Goal: Task Accomplishment & Management: Complete application form

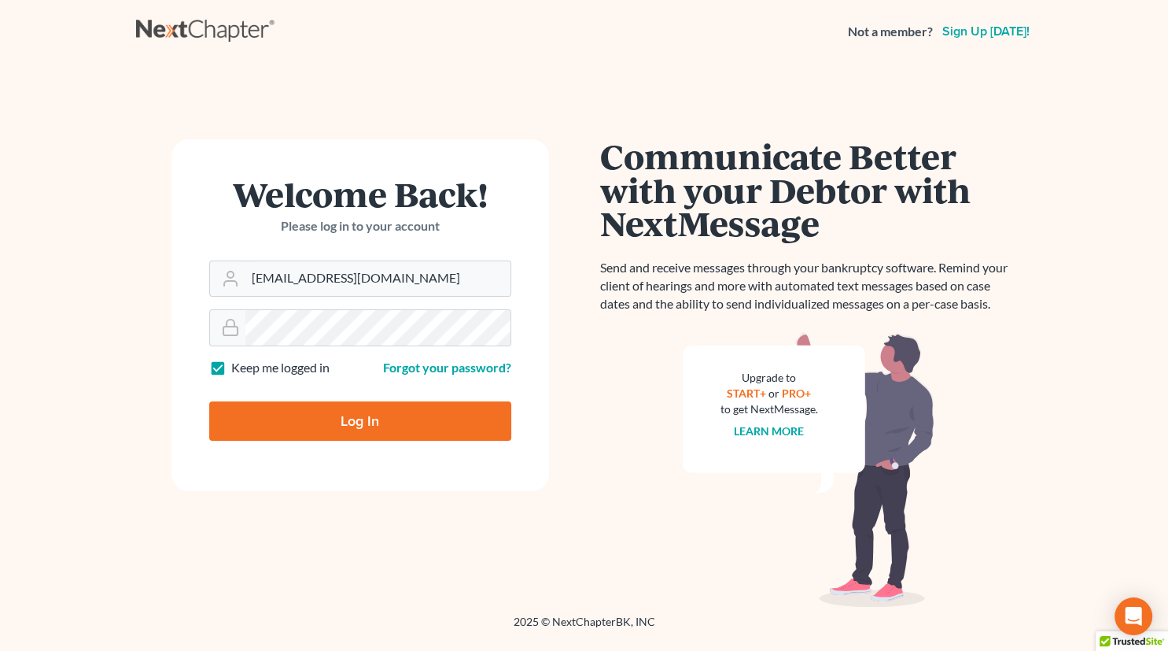
click at [367, 420] on input "Log In" at bounding box center [360, 420] width 302 height 39
type input "Thinking..."
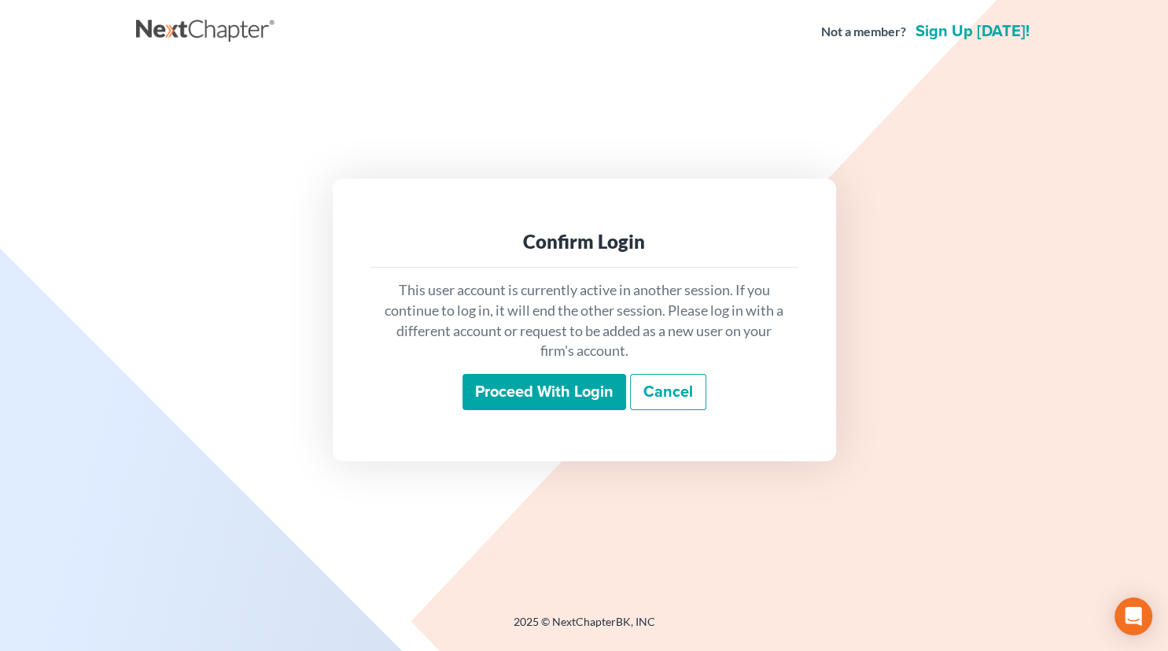
click at [527, 386] on input "Proceed with login" at bounding box center [545, 392] width 164 height 36
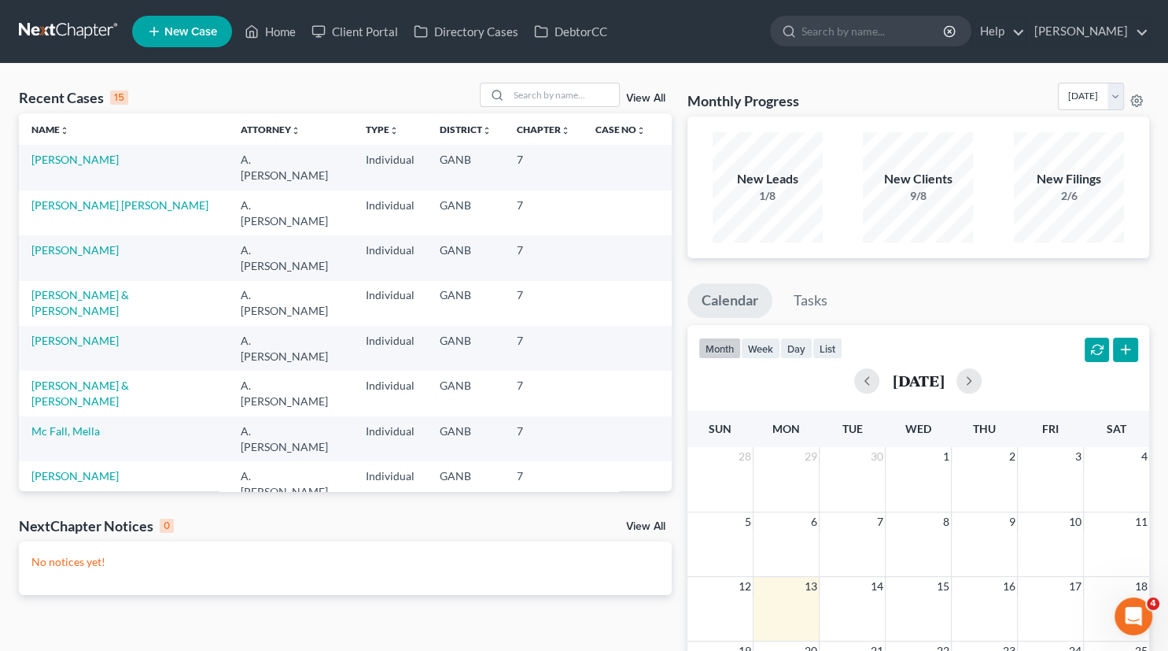
click at [61, 650] on link "Fort, Alyssa" at bounding box center [100, 656] width 138 height 13
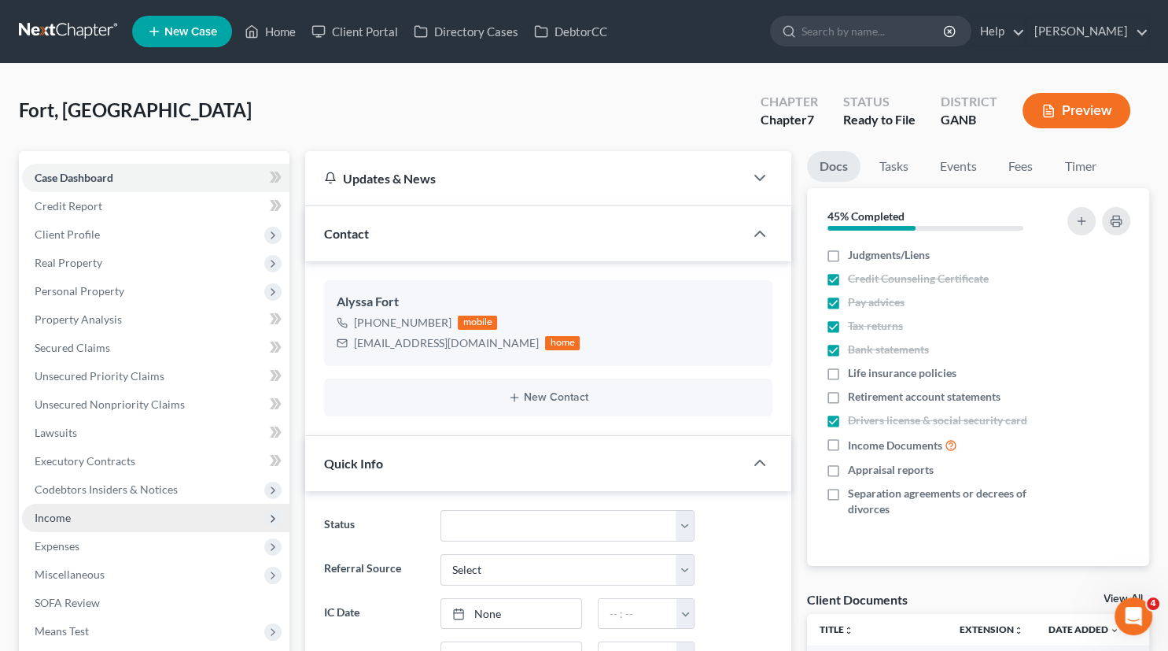
click at [52, 519] on span "Income" at bounding box center [53, 517] width 36 height 13
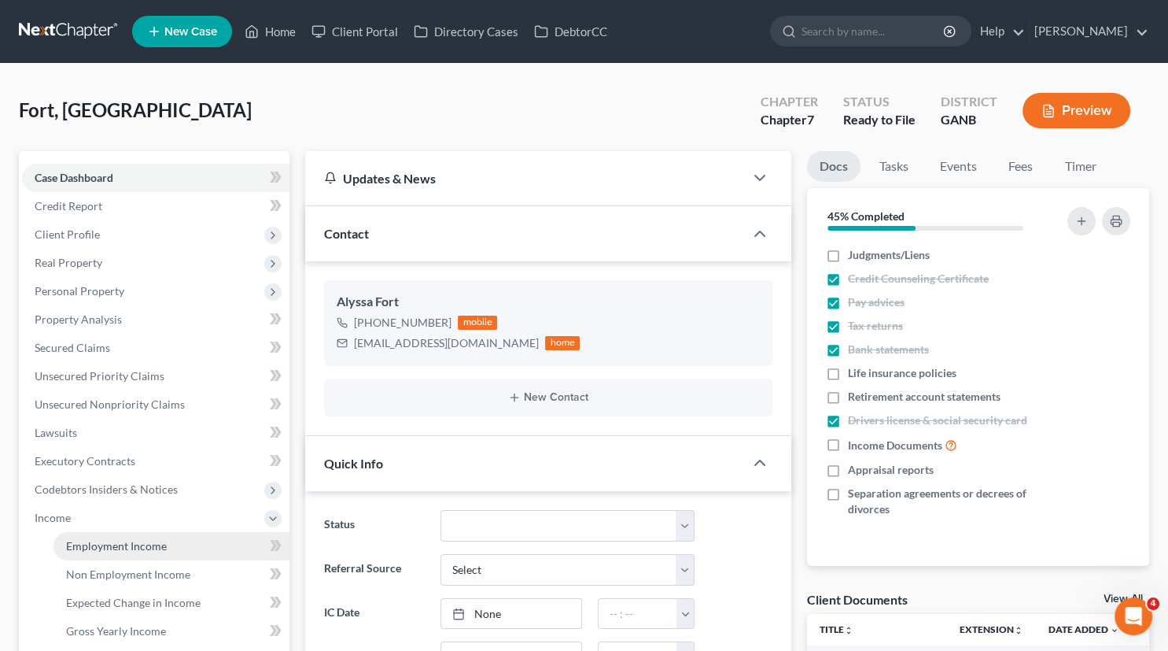
click at [118, 544] on span "Employment Income" at bounding box center [116, 545] width 101 height 13
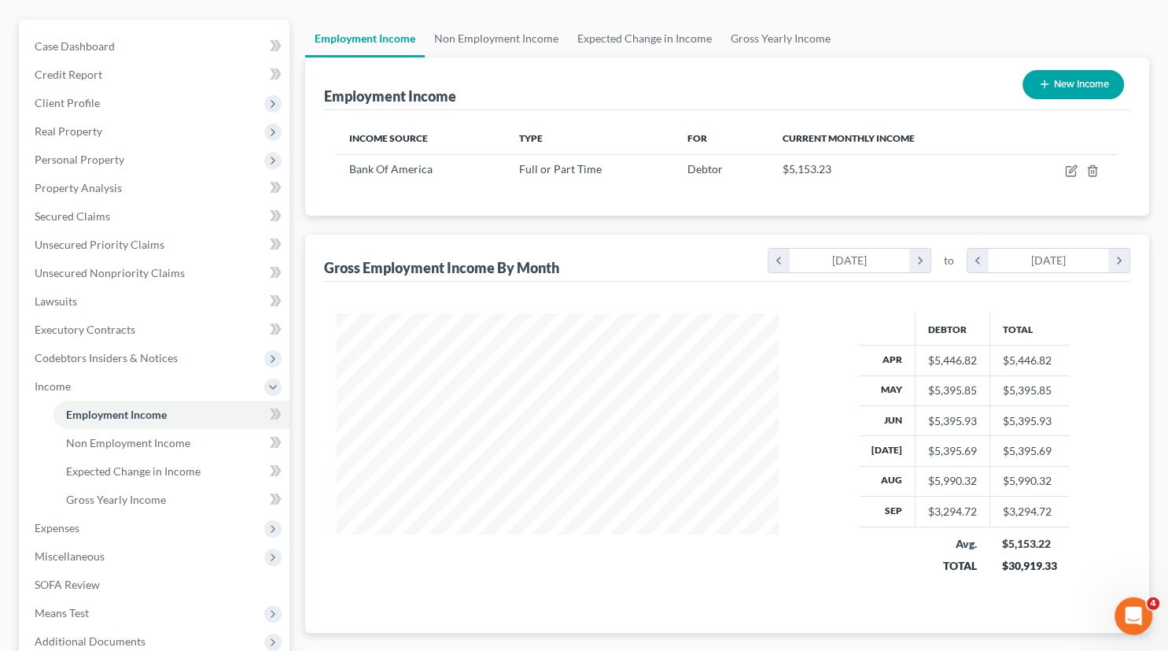
scroll to position [135, 0]
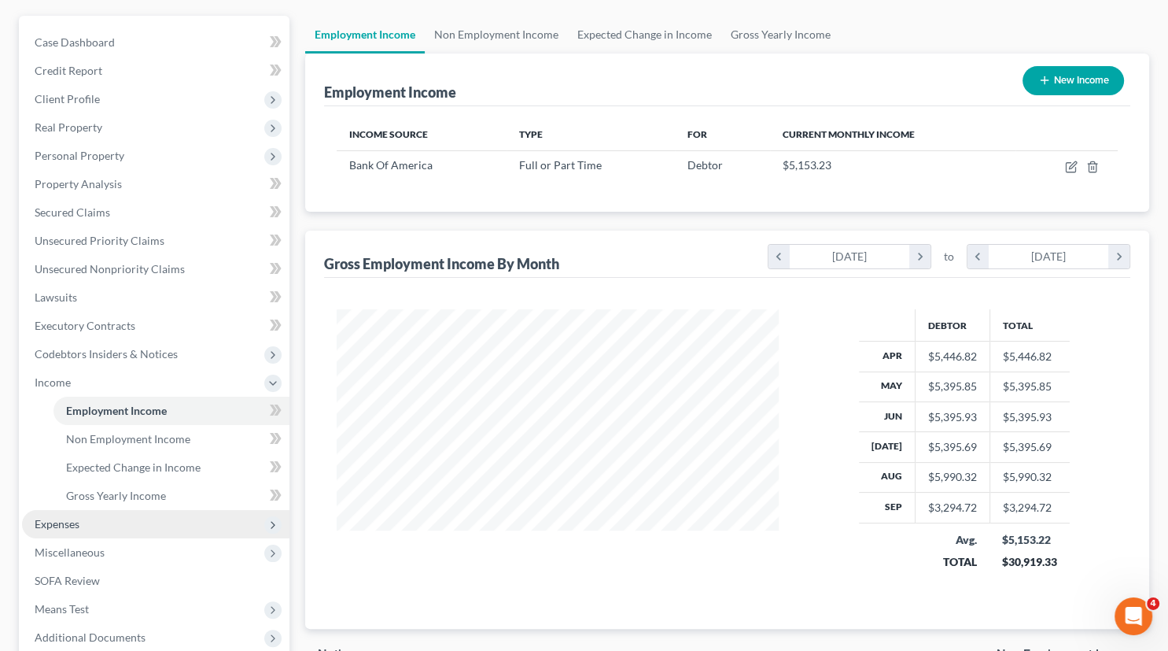
click at [71, 521] on span "Expenses" at bounding box center [57, 523] width 45 height 13
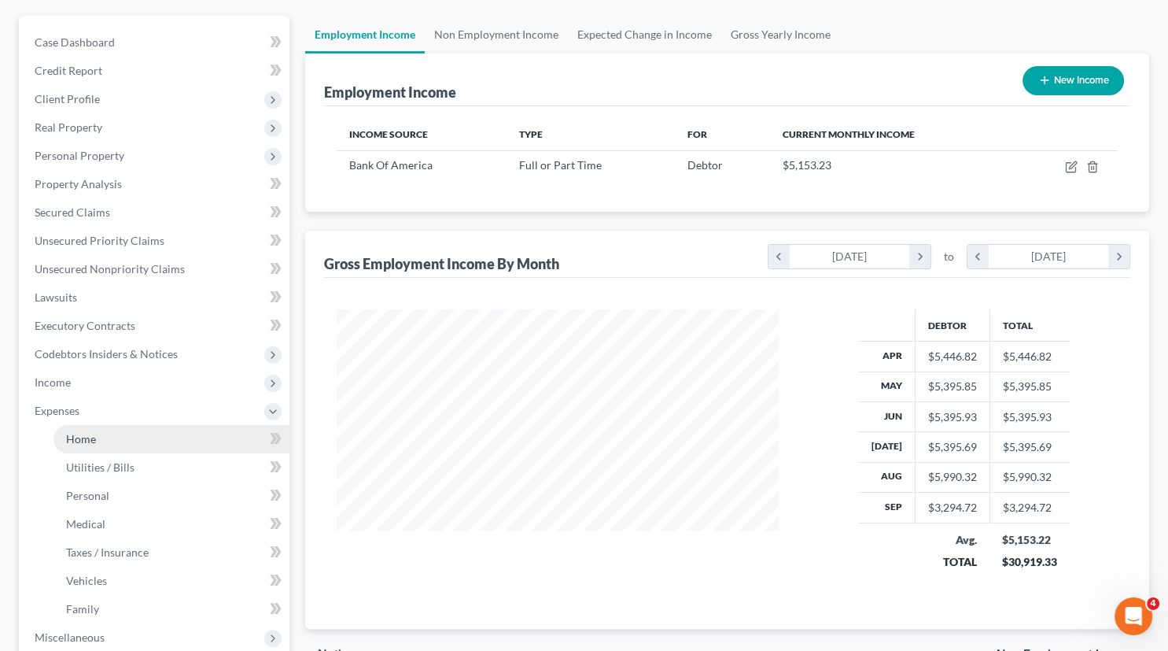
click at [68, 441] on span "Home" at bounding box center [81, 438] width 30 height 13
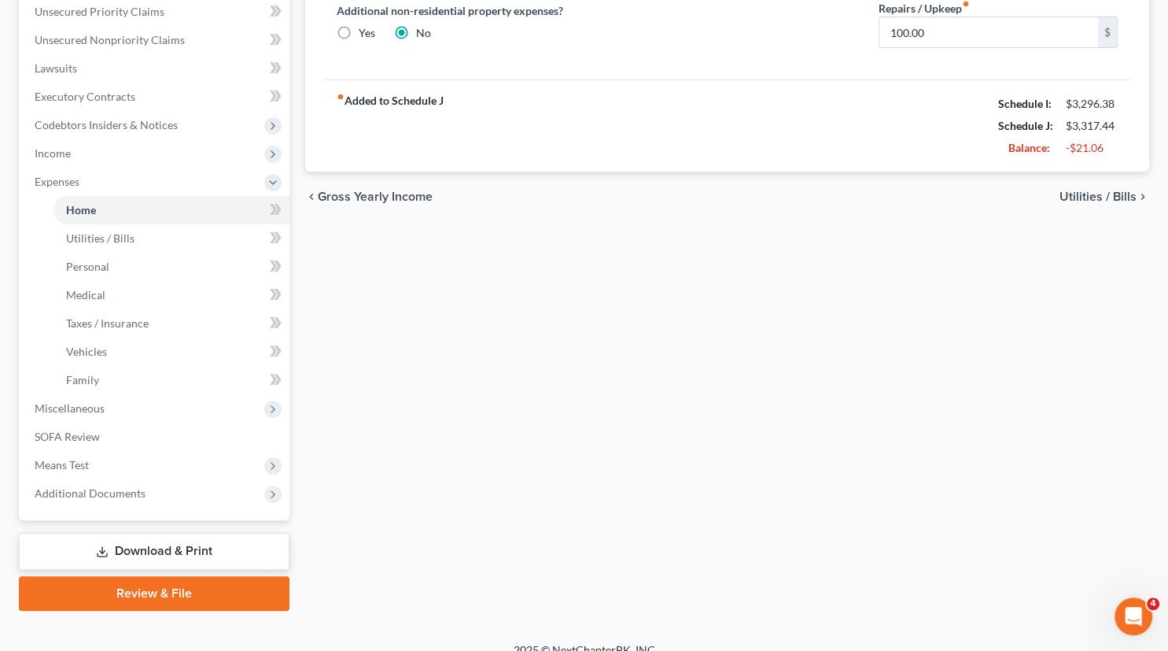
scroll to position [368, 0]
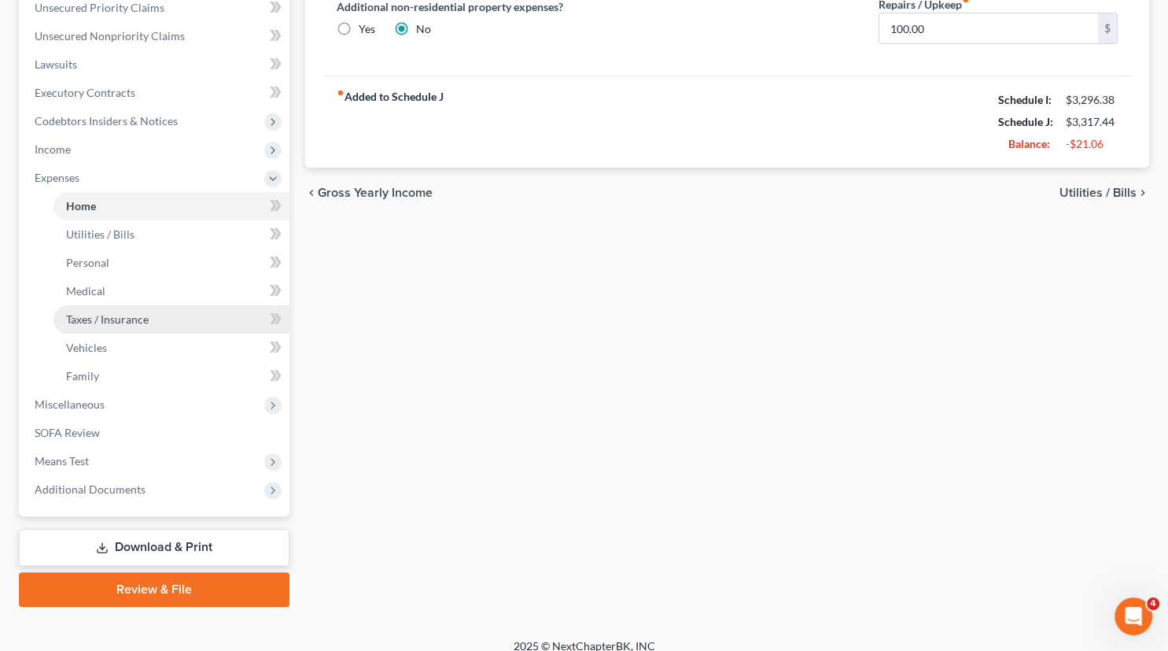
click at [104, 316] on span "Taxes / Insurance" at bounding box center [107, 318] width 83 height 13
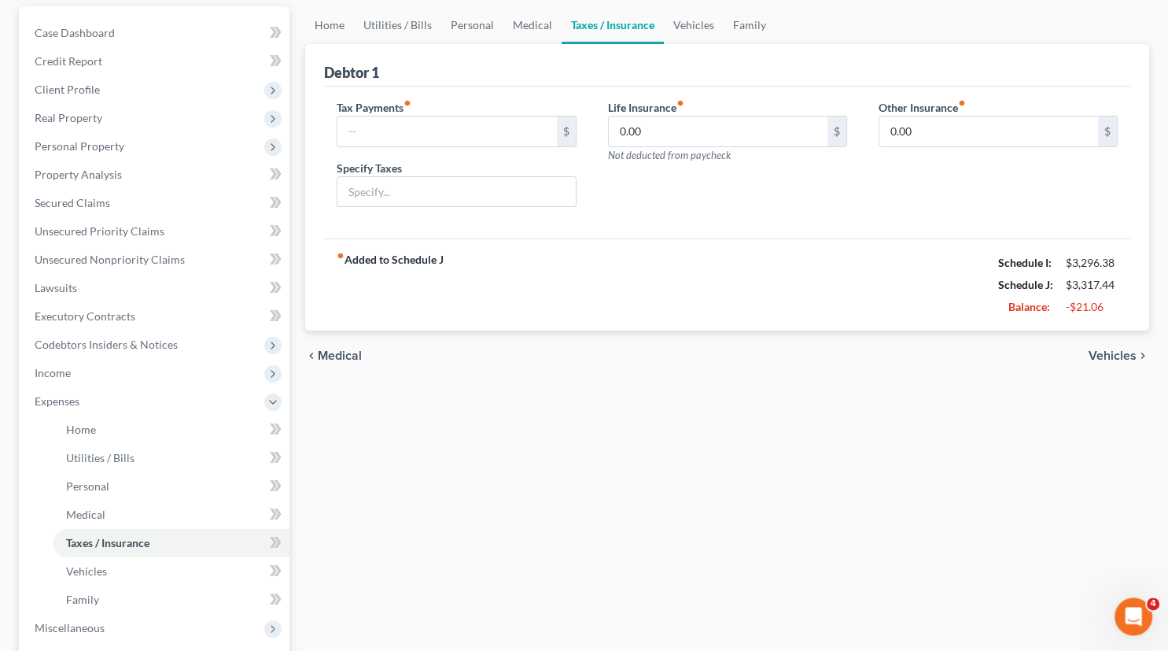
scroll to position [146, 0]
click at [138, 231] on span "Unsecured Priority Claims" at bounding box center [100, 229] width 130 height 13
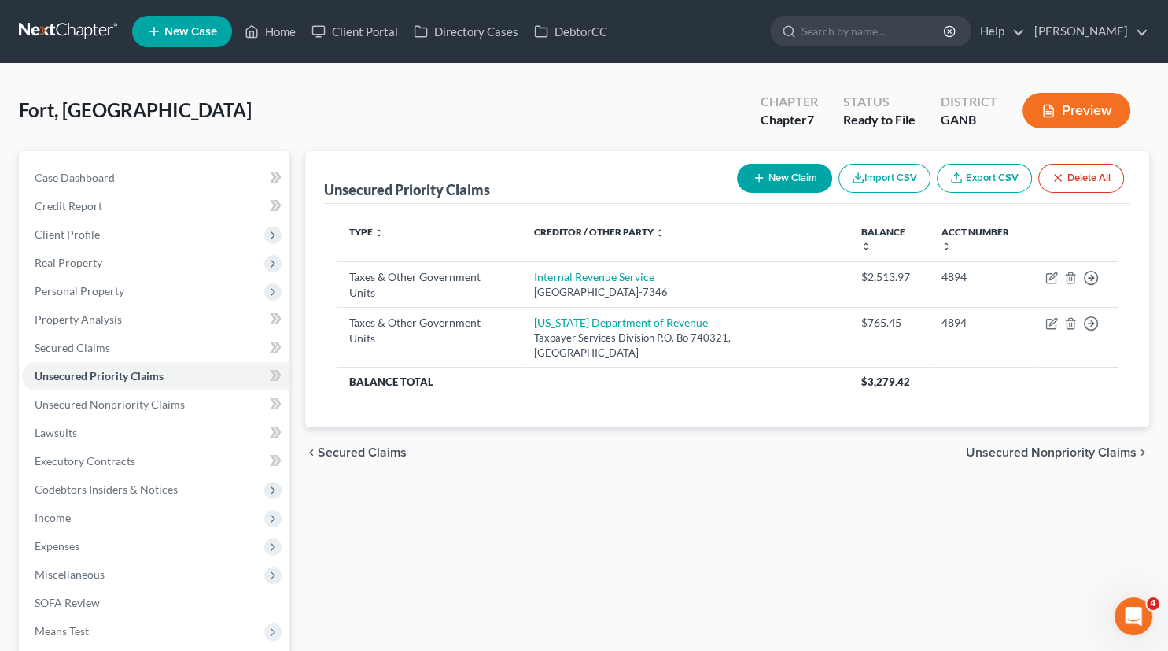
scroll to position [183, 0]
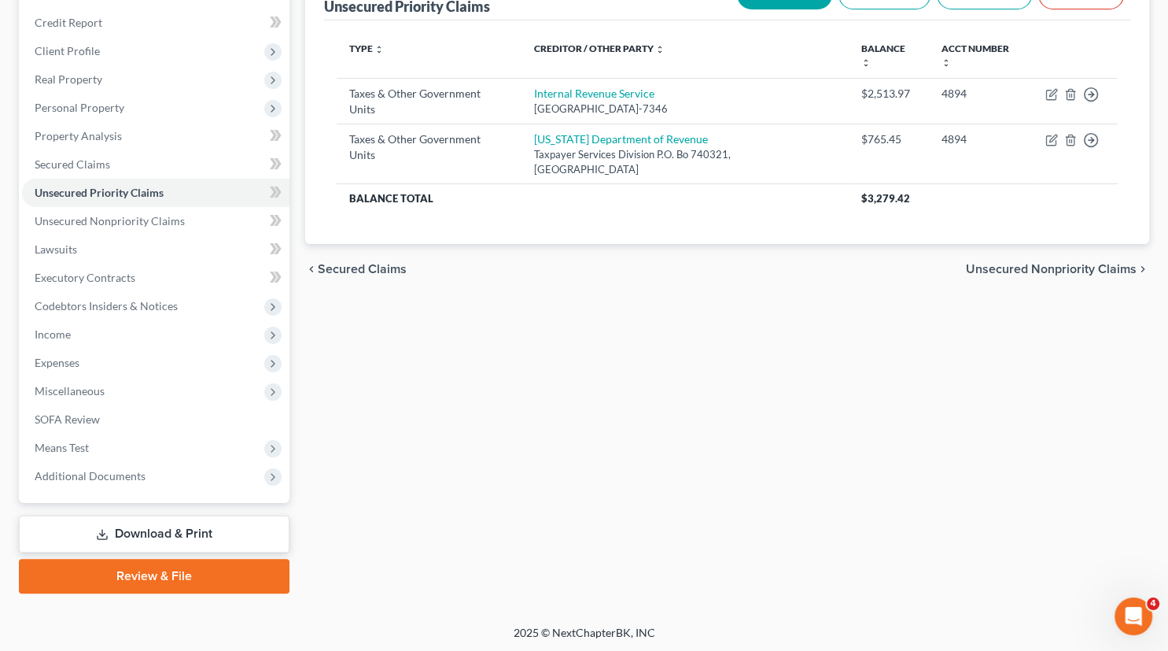
click at [190, 528] on link "Download & Print" at bounding box center [154, 533] width 271 height 37
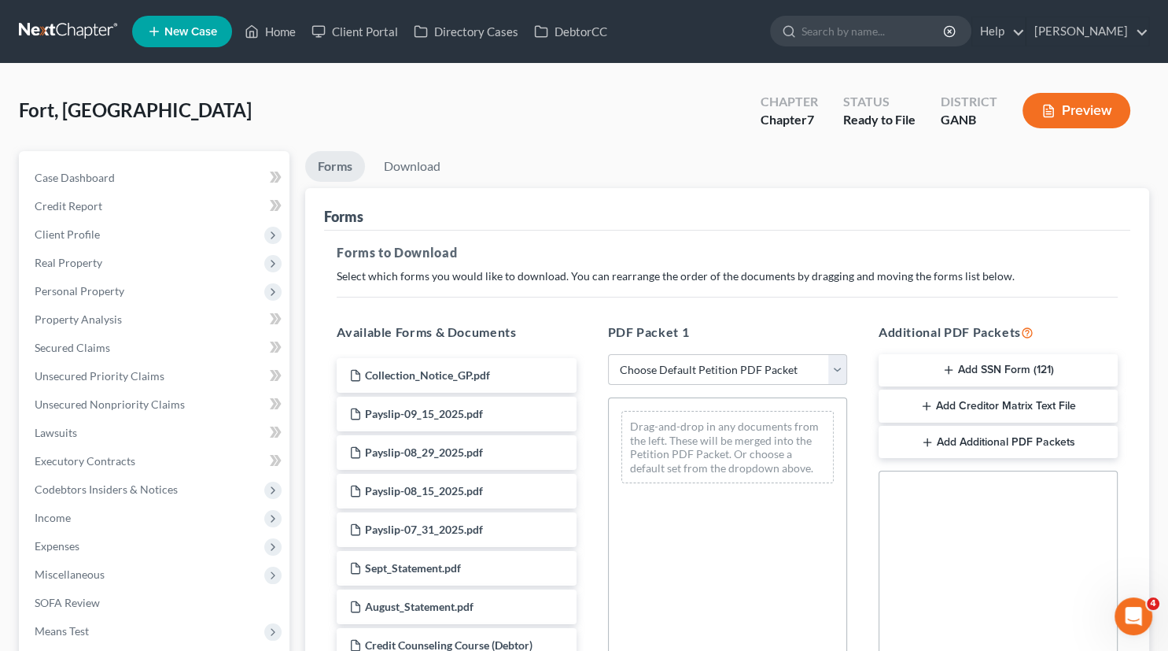
click at [608, 354] on select "Choose Default Petition PDF Packet Complete Bankruptcy Petition (all forms and …" at bounding box center [727, 369] width 239 height 31
select select "0"
click option "Complete Bankruptcy Petition (all forms and schedules)" at bounding box center [0, 0] width 0 height 0
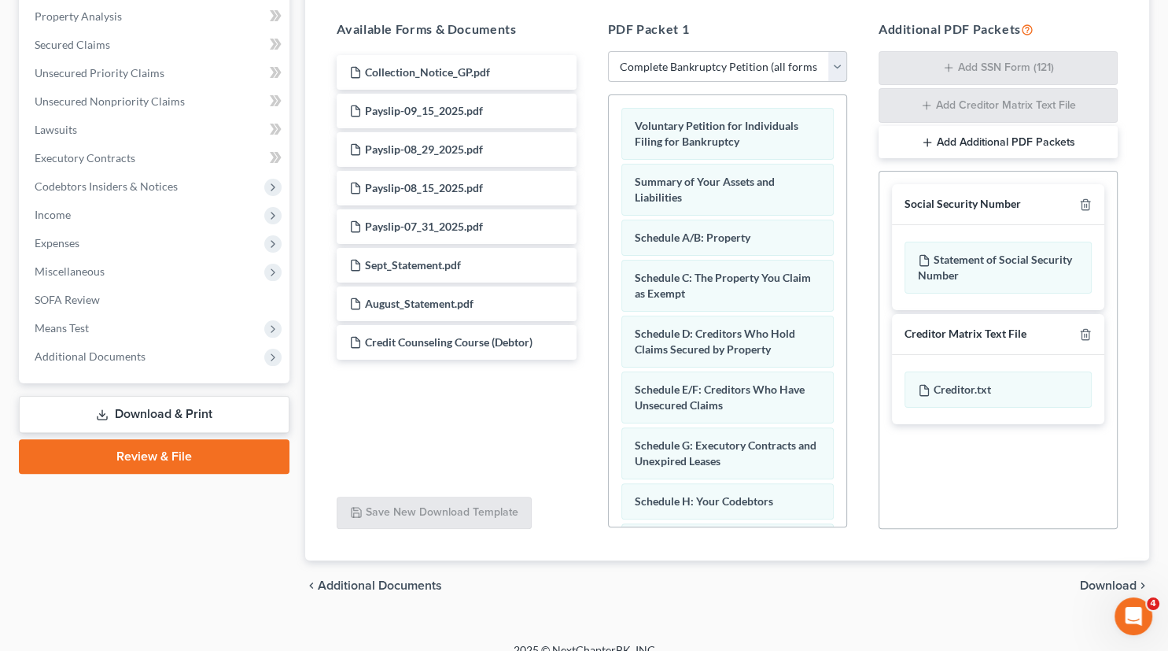
scroll to position [315, 0]
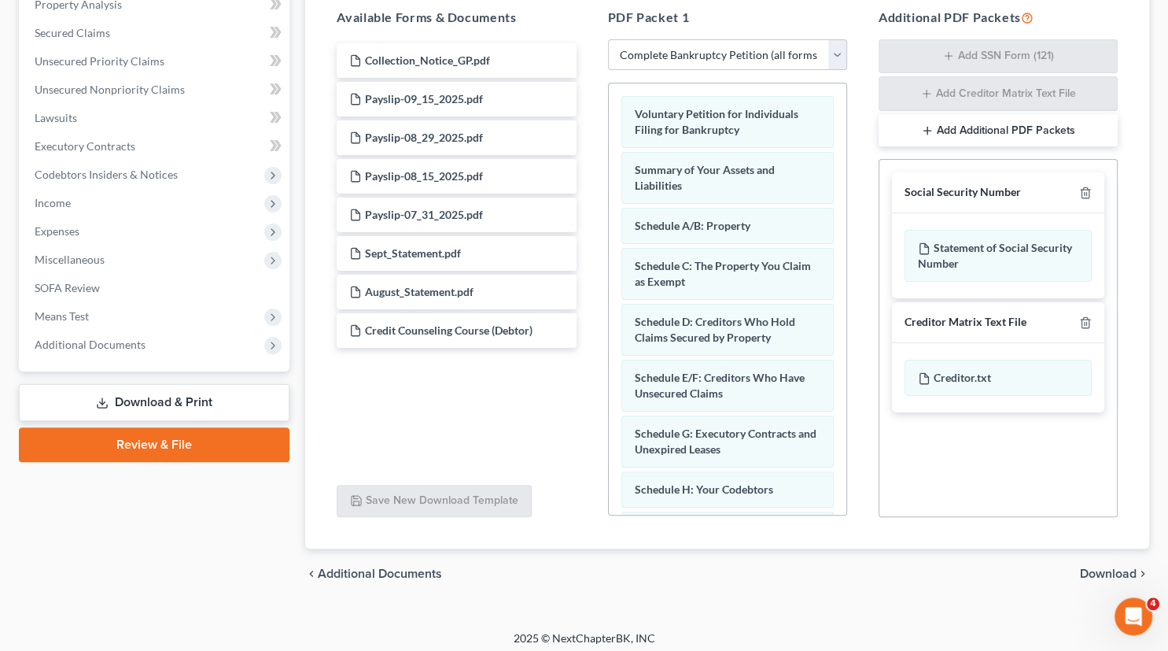
click at [1099, 572] on span "Download" at bounding box center [1108, 573] width 57 height 13
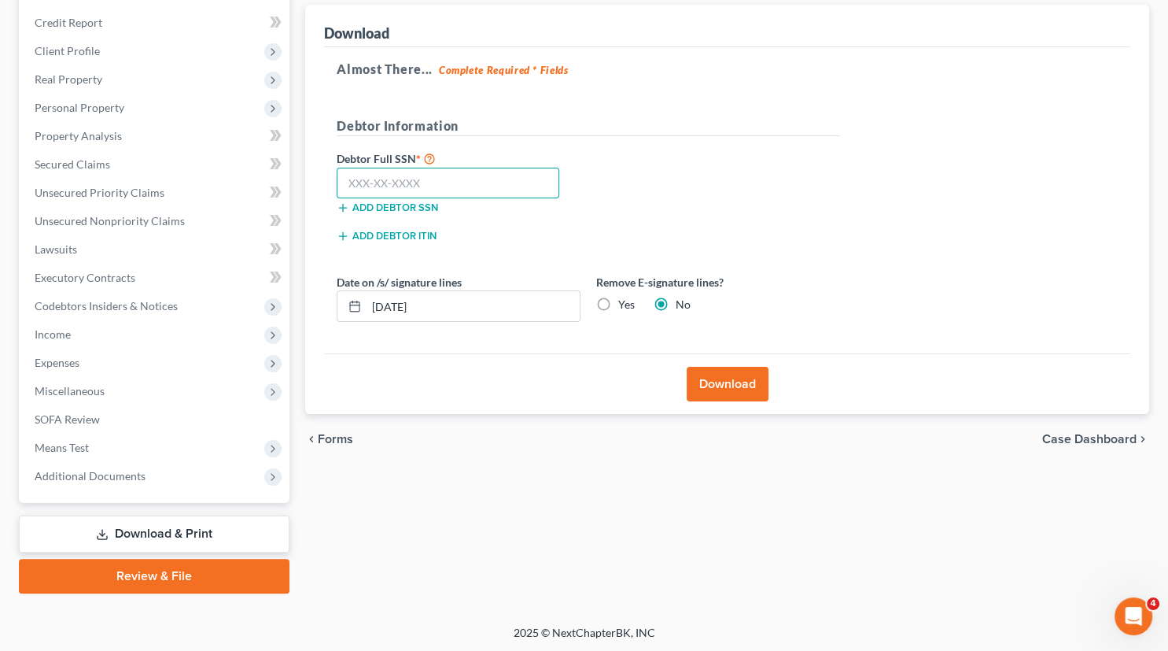
click at [395, 184] on input "text" at bounding box center [448, 183] width 223 height 31
type input "594-59-4894"
click at [732, 378] on button "Download" at bounding box center [728, 384] width 82 height 35
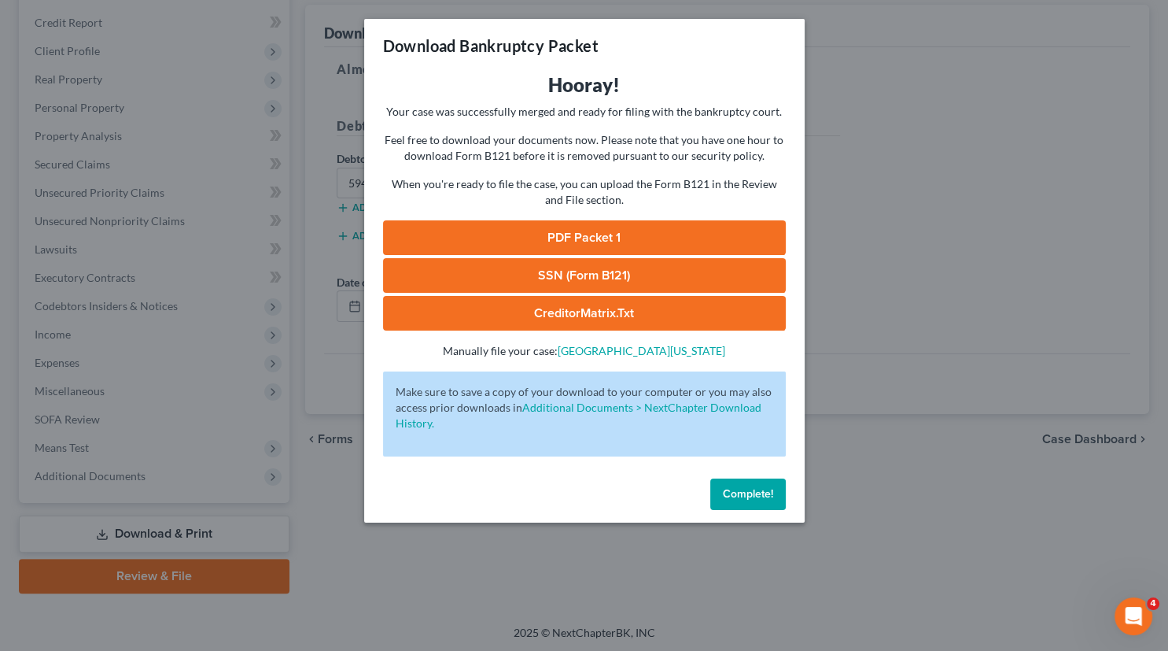
click at [606, 275] on link "SSN (Form B121)" at bounding box center [584, 275] width 403 height 35
click at [613, 309] on link "CreditorMatrix.txt" at bounding box center [584, 313] width 403 height 35
click at [633, 239] on link "PDF Packet 1" at bounding box center [584, 237] width 403 height 35
click at [734, 486] on button "Complete!" at bounding box center [748, 493] width 76 height 31
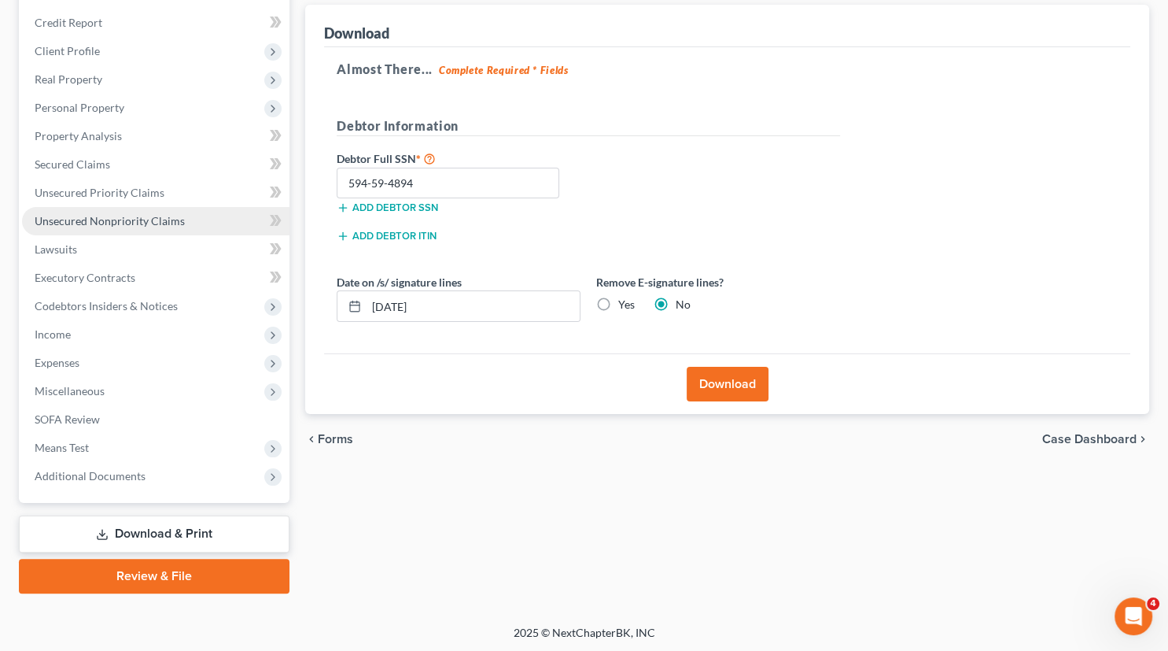
click at [110, 224] on span "Unsecured Nonpriority Claims" at bounding box center [110, 220] width 150 height 13
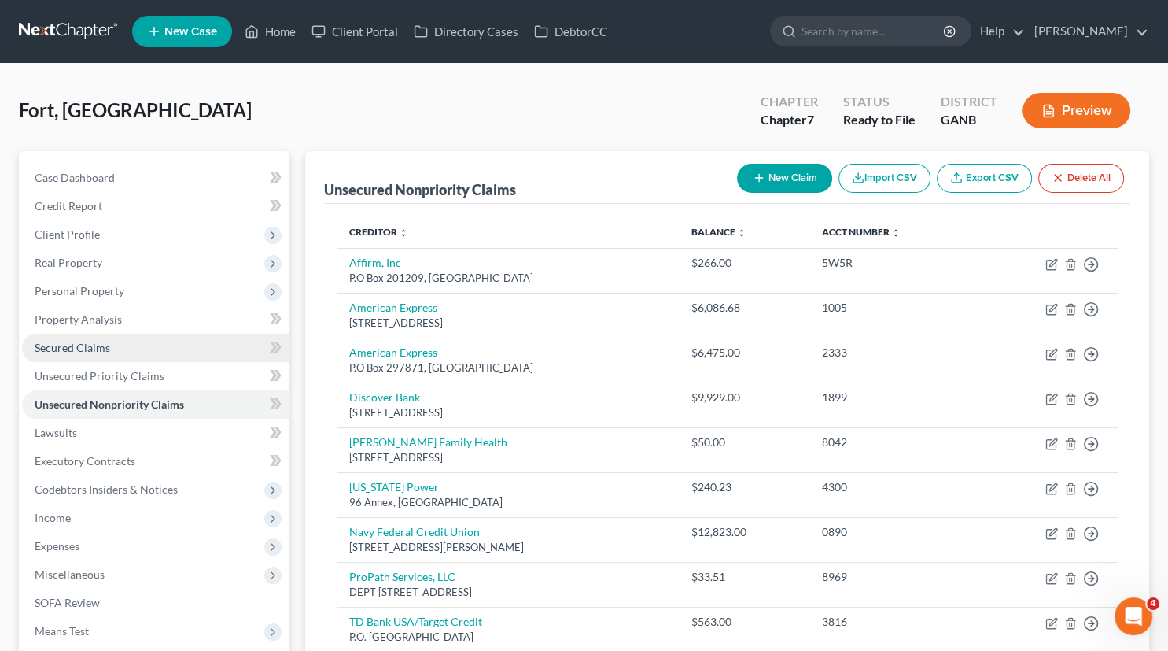
click at [58, 345] on span "Secured Claims" at bounding box center [73, 347] width 76 height 13
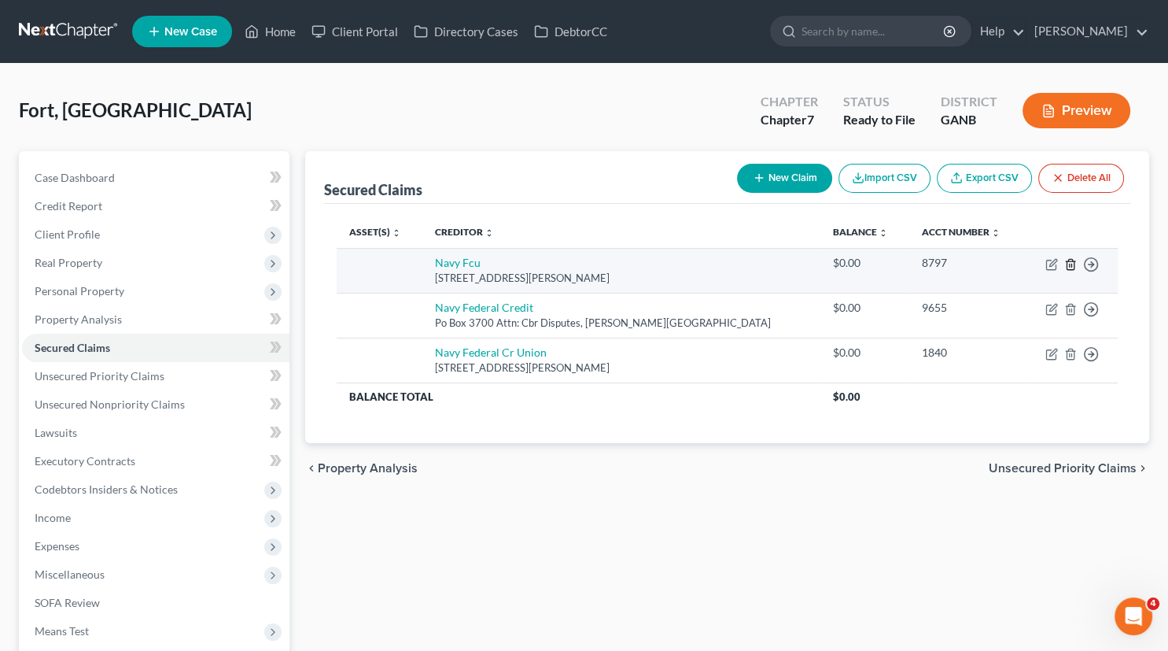
click at [1072, 262] on icon "button" at bounding box center [1071, 264] width 13 height 13
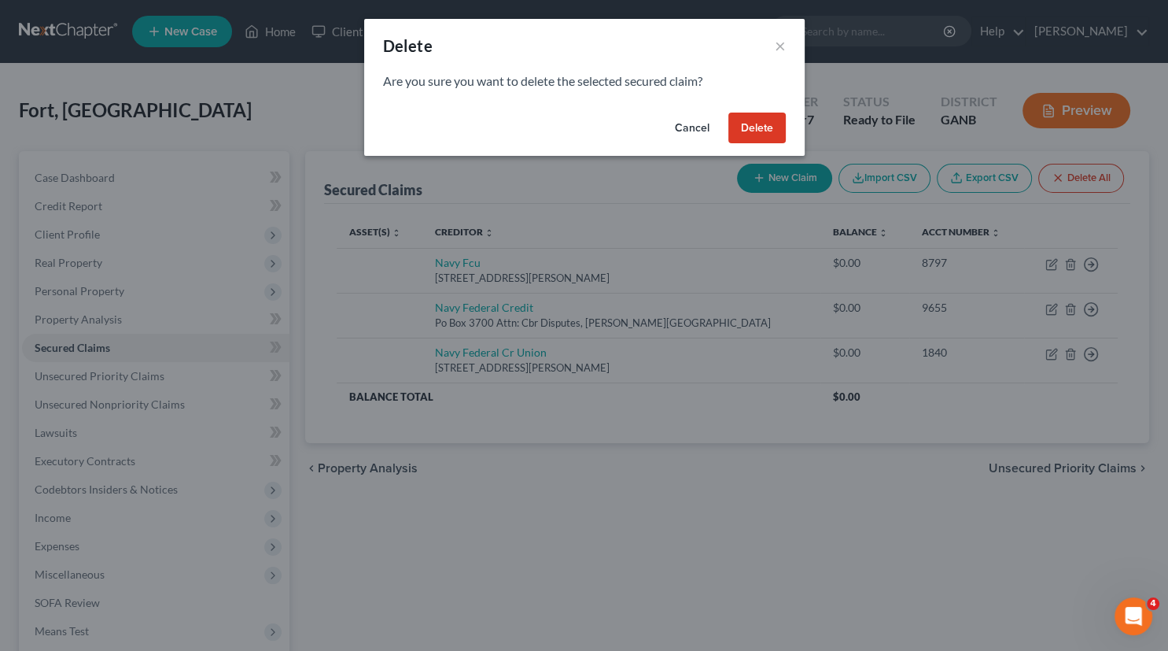
click at [768, 126] on button "Delete" at bounding box center [757, 128] width 57 height 31
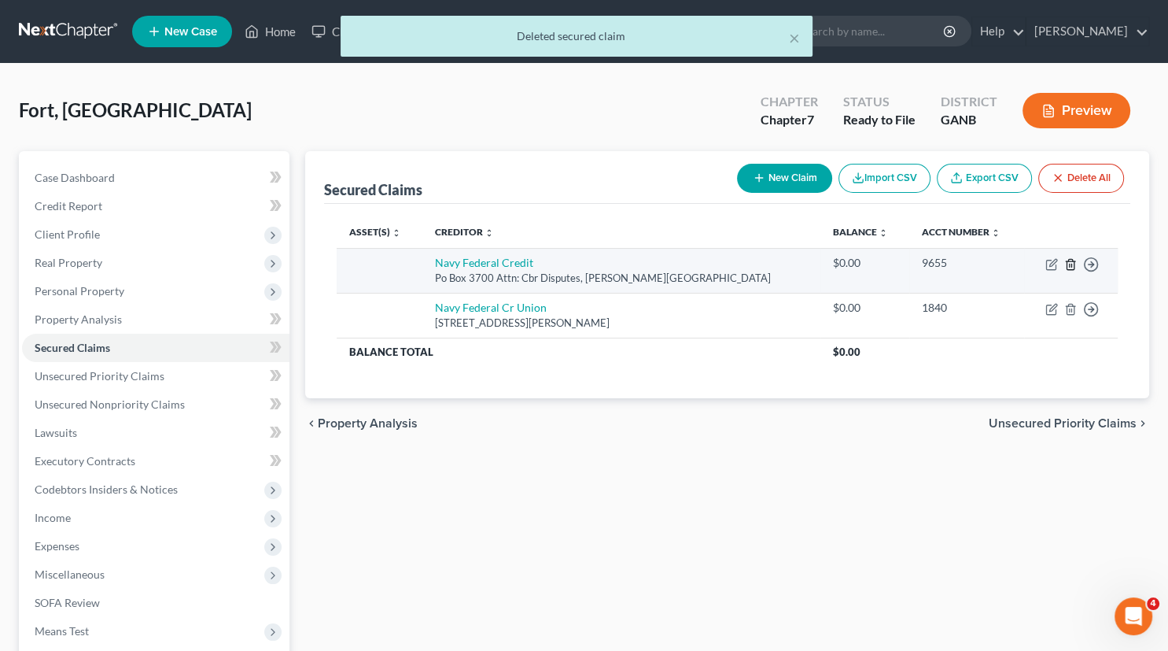
click at [1070, 268] on icon "button" at bounding box center [1071, 264] width 13 height 13
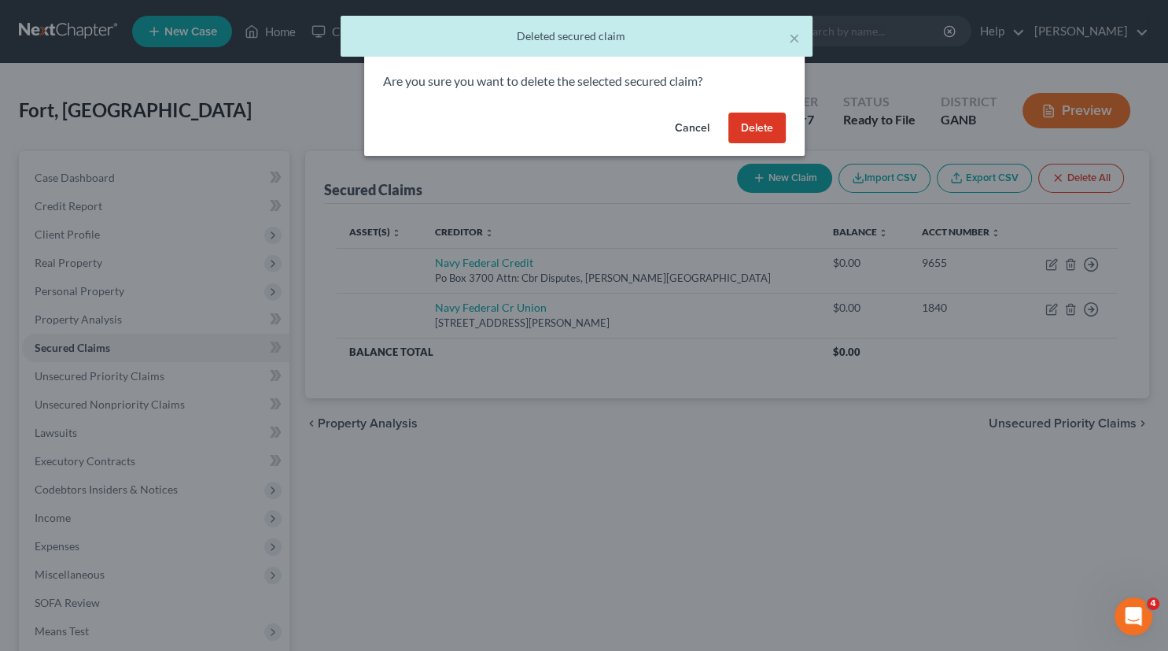
click at [760, 130] on button "Delete" at bounding box center [757, 128] width 57 height 31
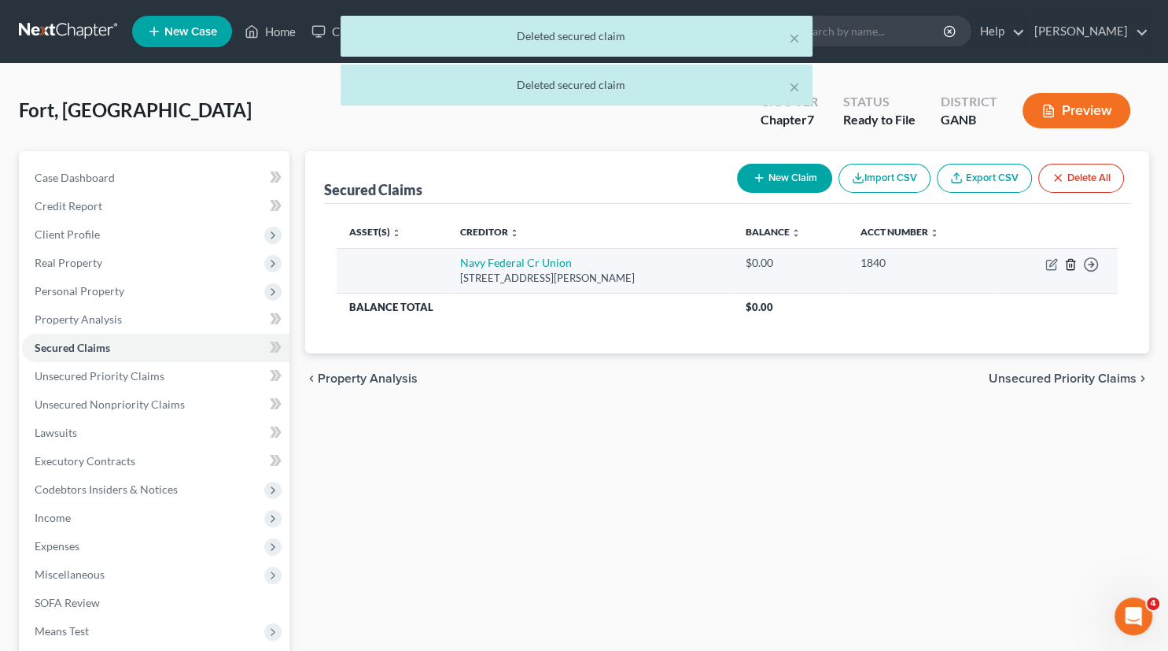
click at [1071, 258] on icon "button" at bounding box center [1071, 264] width 13 height 13
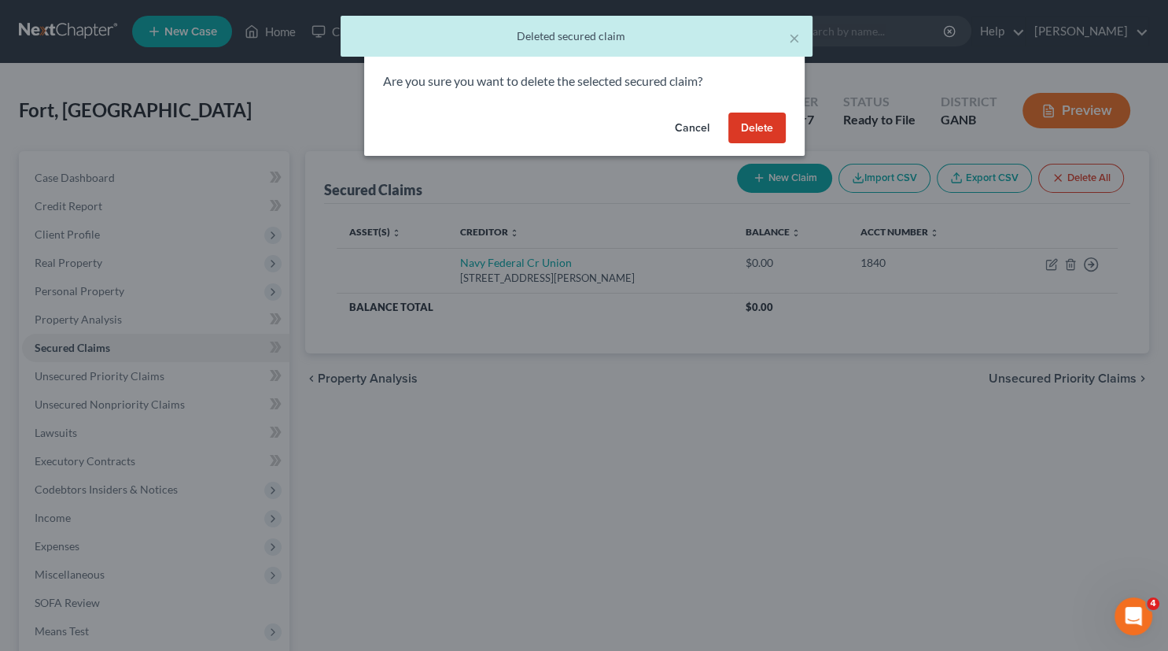
click at [766, 121] on button "Delete" at bounding box center [757, 128] width 57 height 31
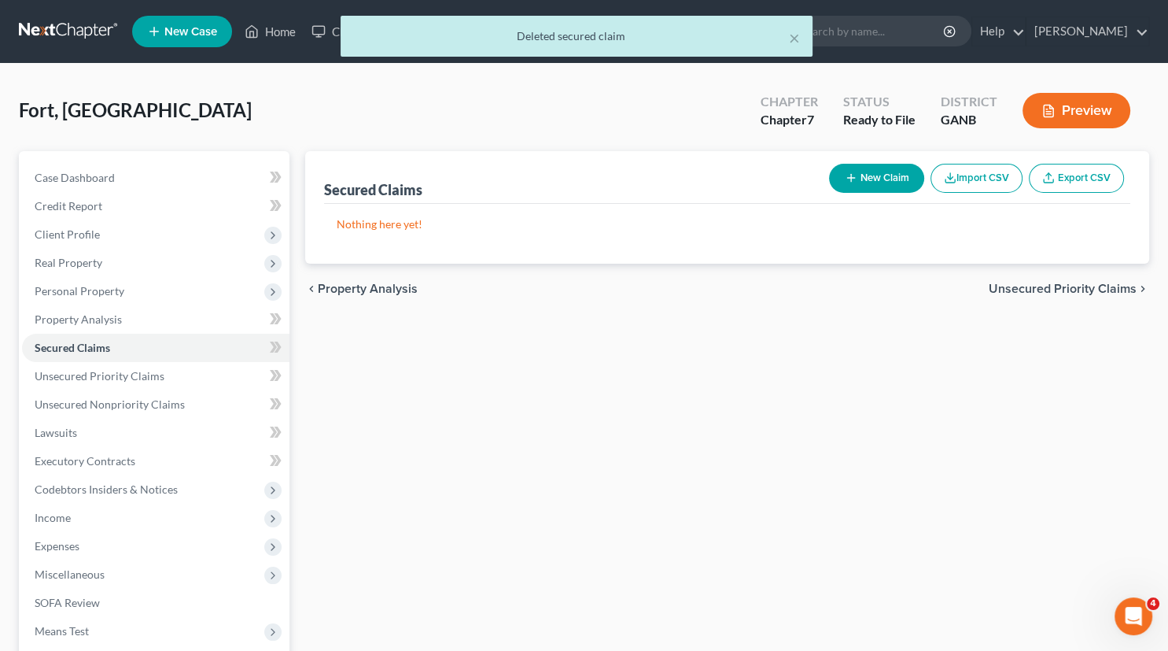
scroll to position [183, 0]
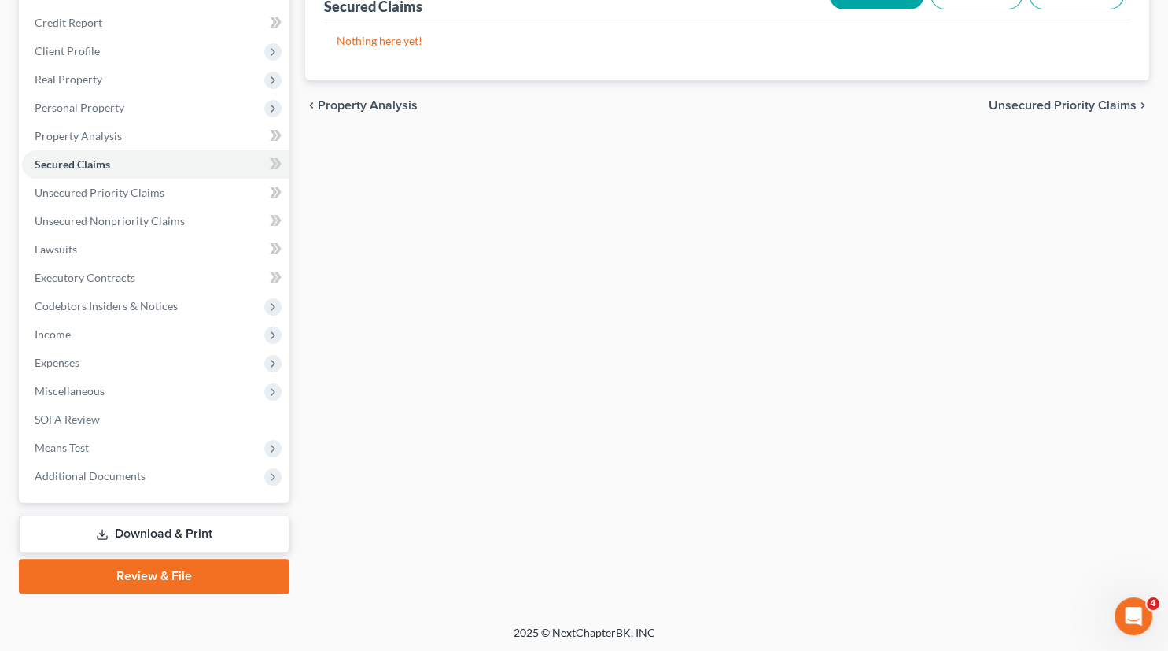
click at [164, 535] on link "Download & Print" at bounding box center [154, 533] width 271 height 37
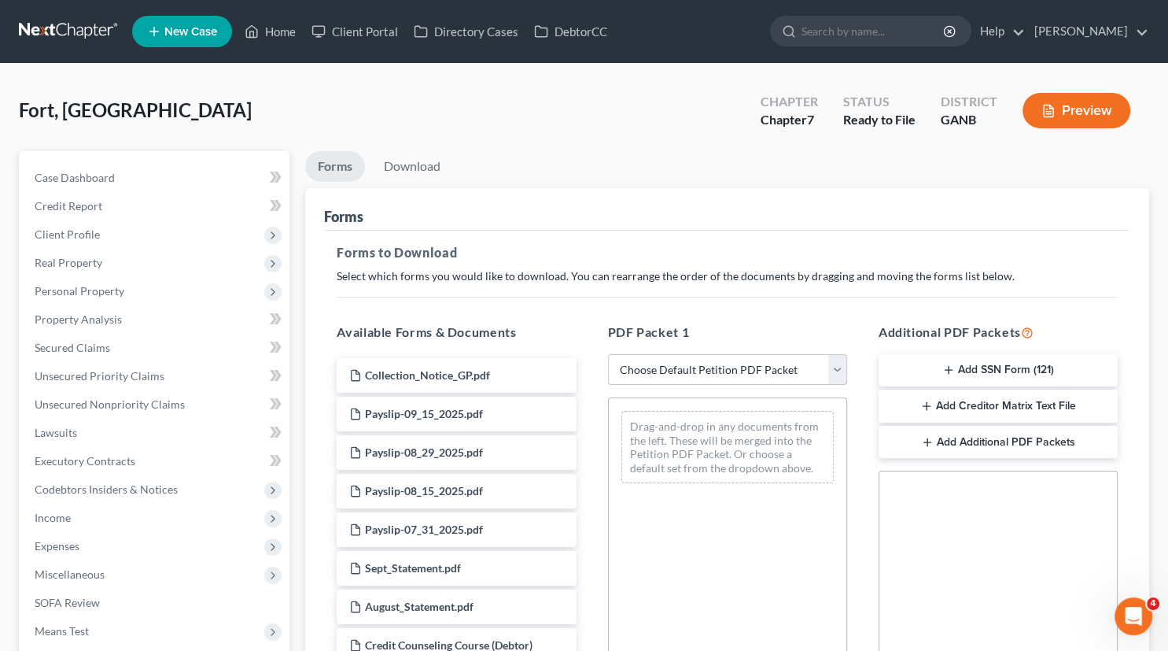
click at [608, 354] on select "Choose Default Petition PDF Packet Complete Bankruptcy Petition (all forms and …" at bounding box center [727, 369] width 239 height 31
select select "0"
click option "Complete Bankruptcy Petition (all forms and schedules)" at bounding box center [0, 0] width 0 height 0
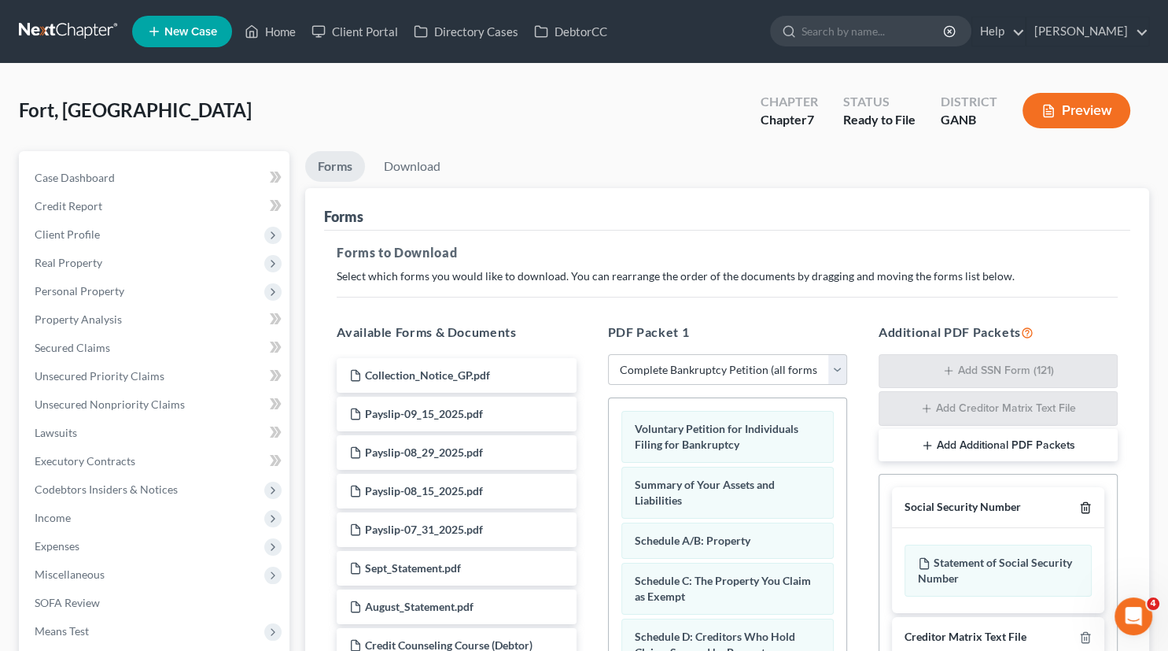
click at [1085, 507] on line "button" at bounding box center [1085, 508] width 0 height 3
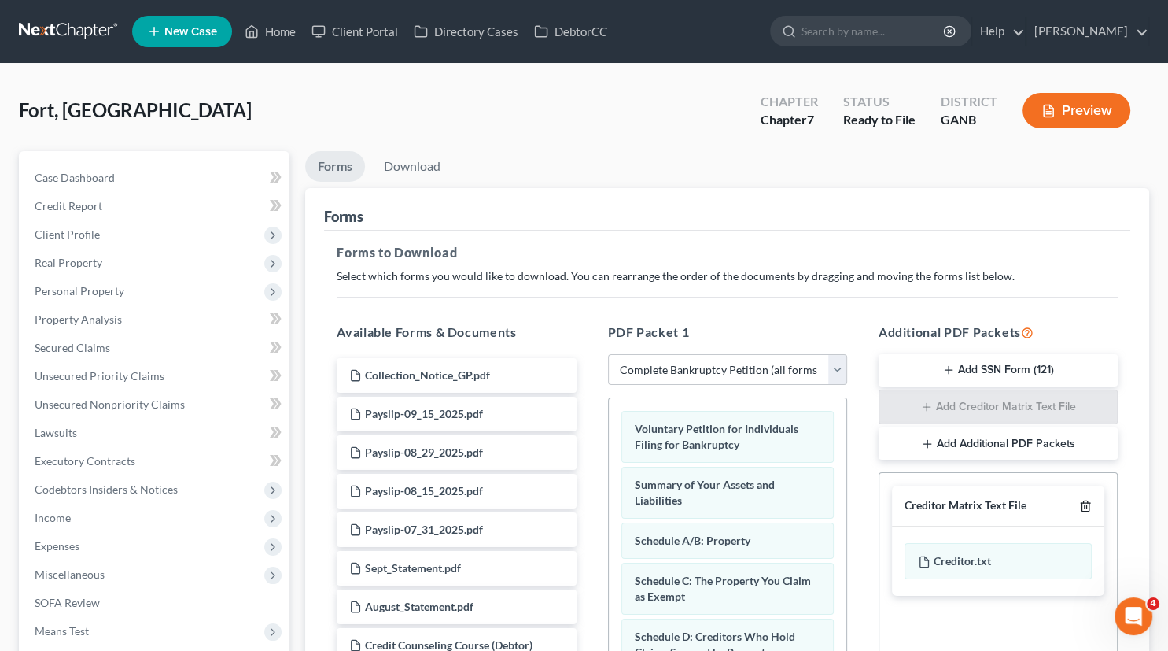
click at [1085, 506] on line "button" at bounding box center [1085, 507] width 0 height 3
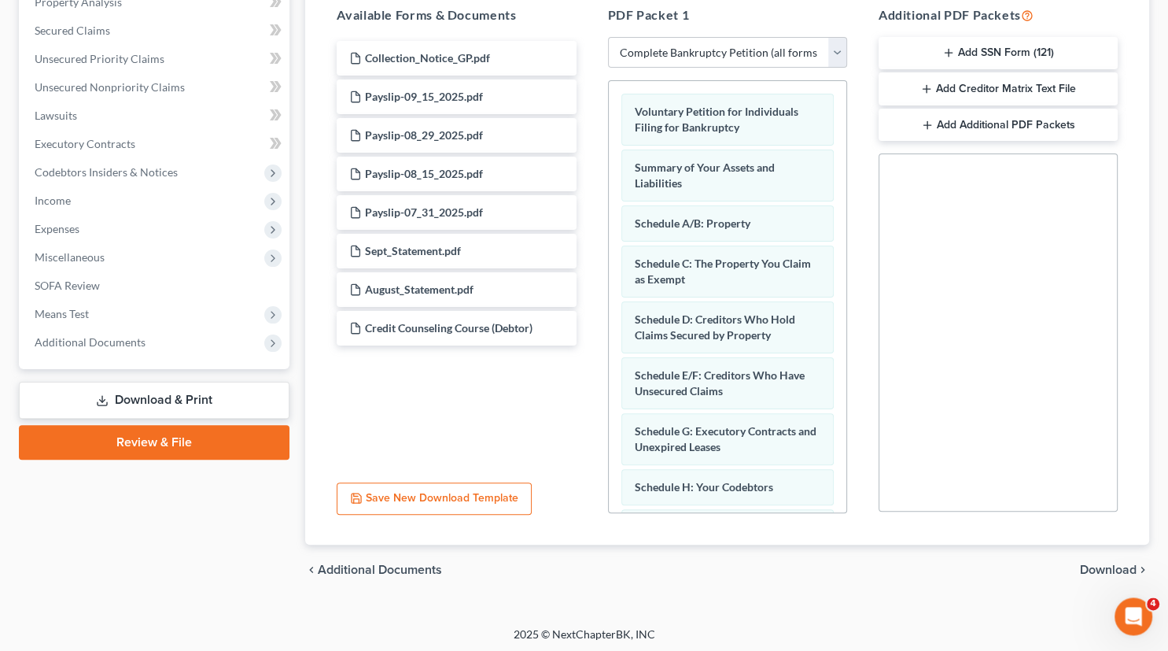
scroll to position [319, 0]
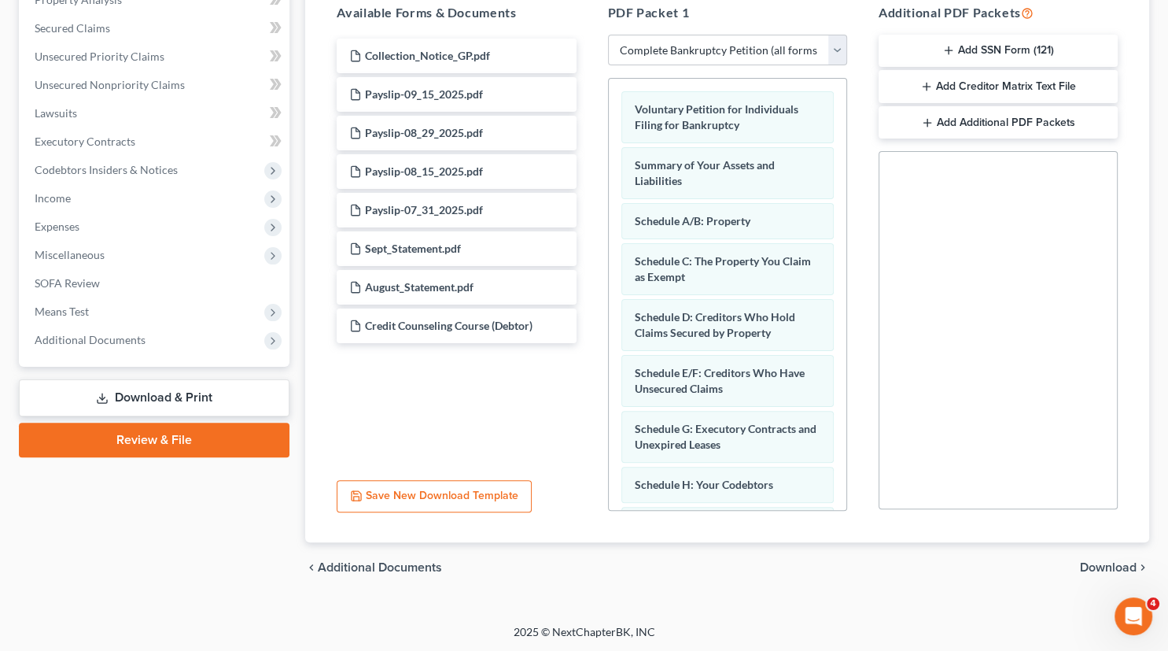
click at [1109, 568] on span "Download" at bounding box center [1108, 567] width 57 height 13
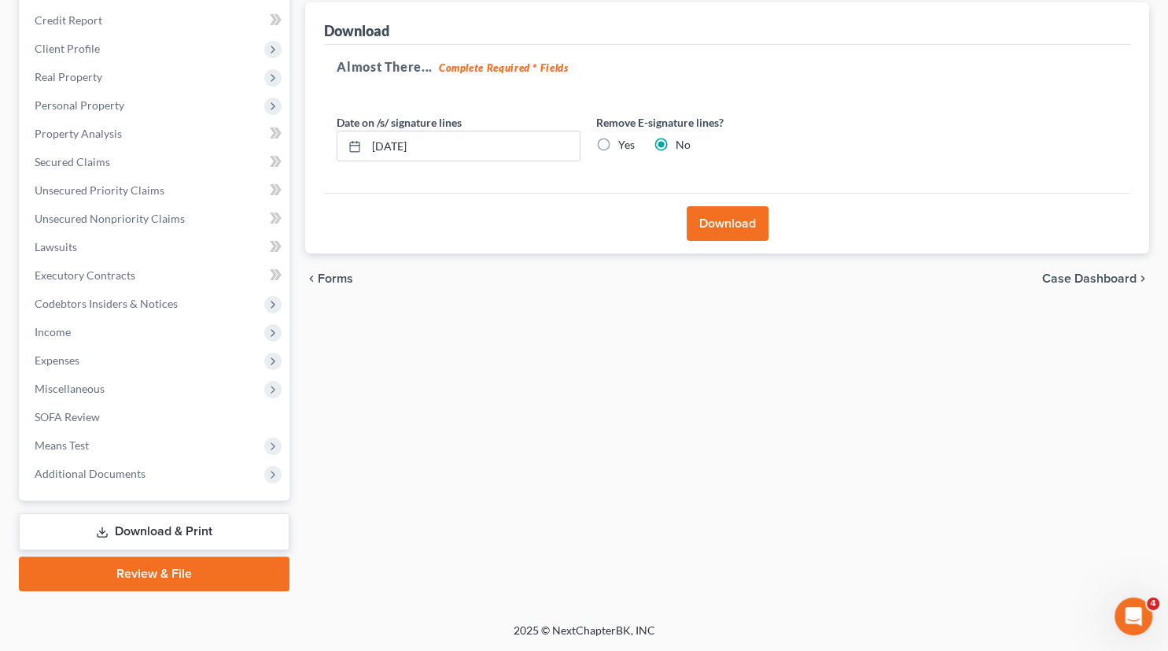
scroll to position [183, 0]
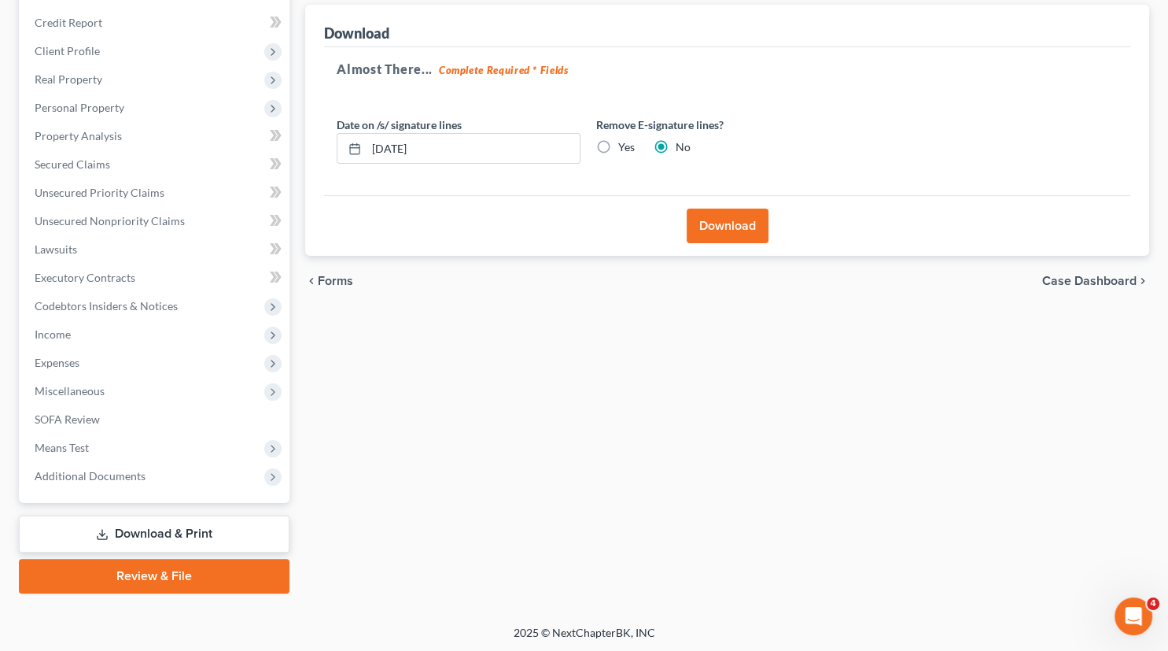
click at [1109, 568] on div "Forms Download Forms Forms to Download Select which forms you would like to dow…" at bounding box center [727, 281] width 860 height 626
click at [734, 220] on button "Download" at bounding box center [728, 226] width 82 height 35
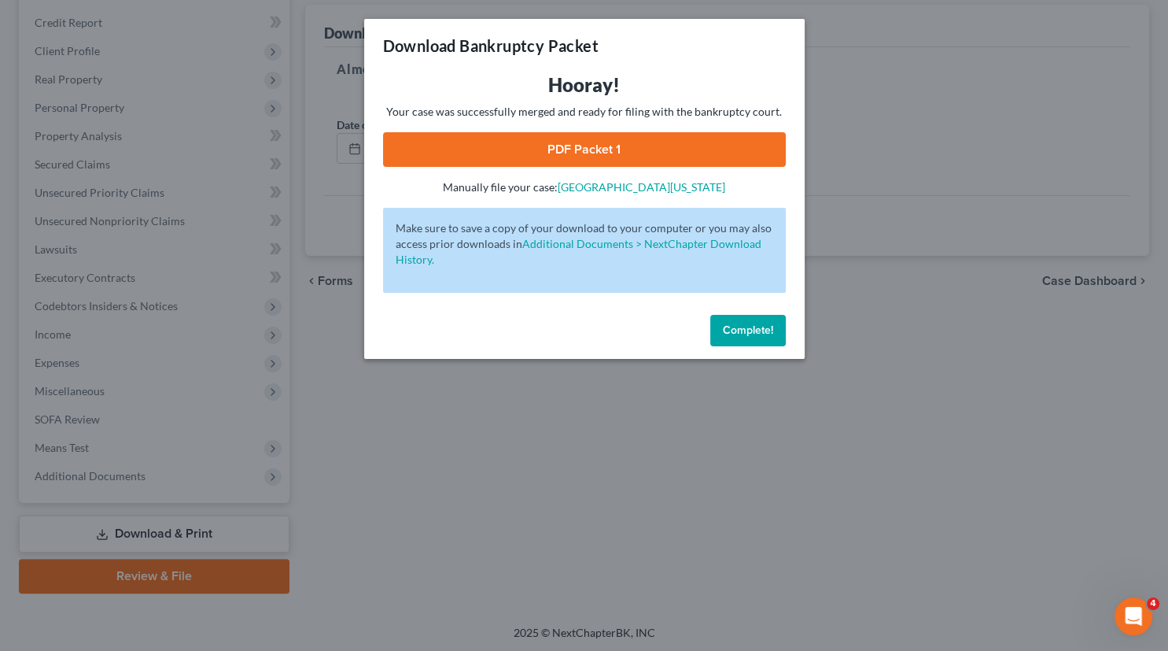
click at [603, 156] on link "PDF Packet 1" at bounding box center [584, 149] width 403 height 35
click at [761, 320] on button "Complete!" at bounding box center [748, 330] width 76 height 31
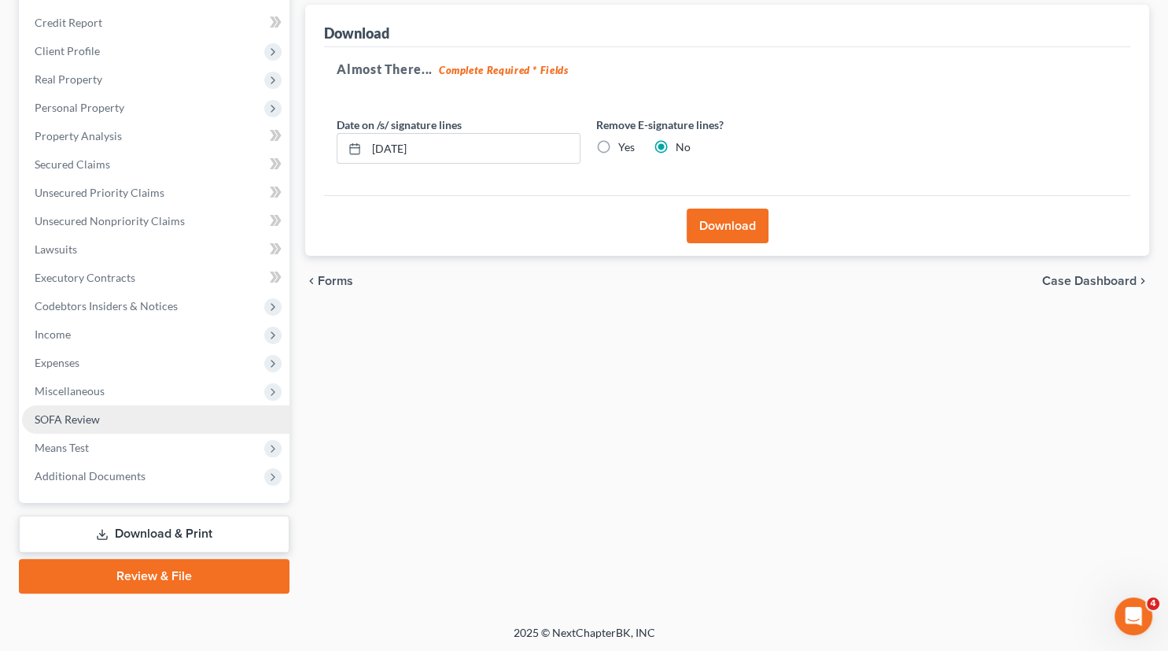
click at [76, 412] on span "SOFA Review" at bounding box center [67, 418] width 65 height 13
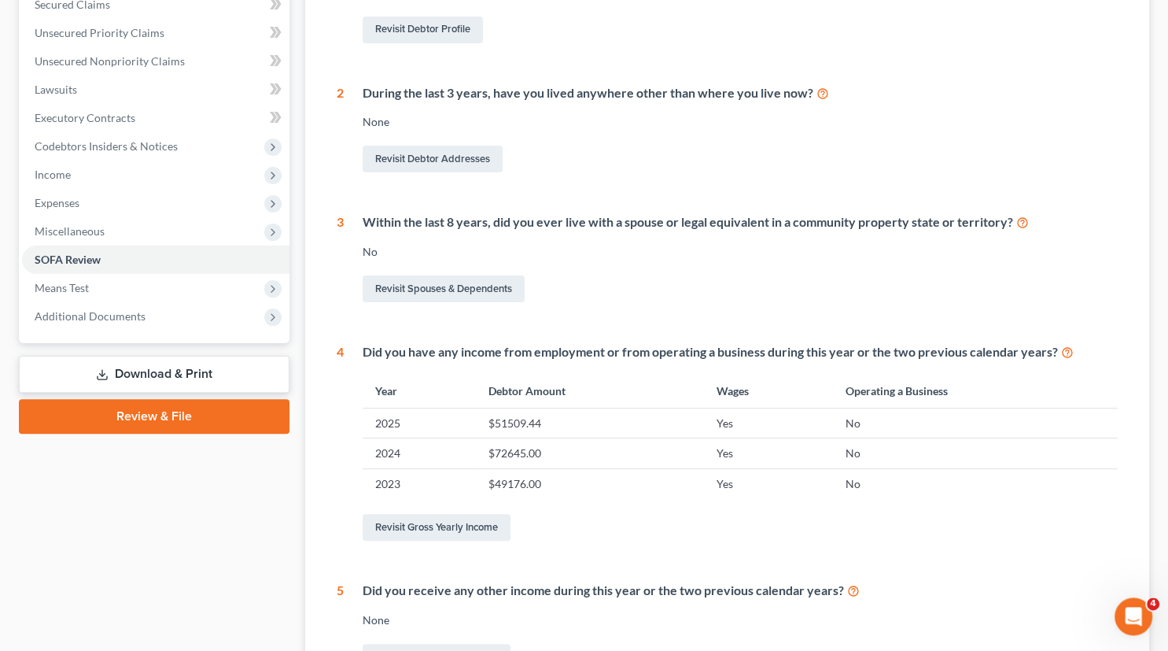
scroll to position [341, 0]
click at [194, 372] on link "Download & Print" at bounding box center [154, 375] width 271 height 37
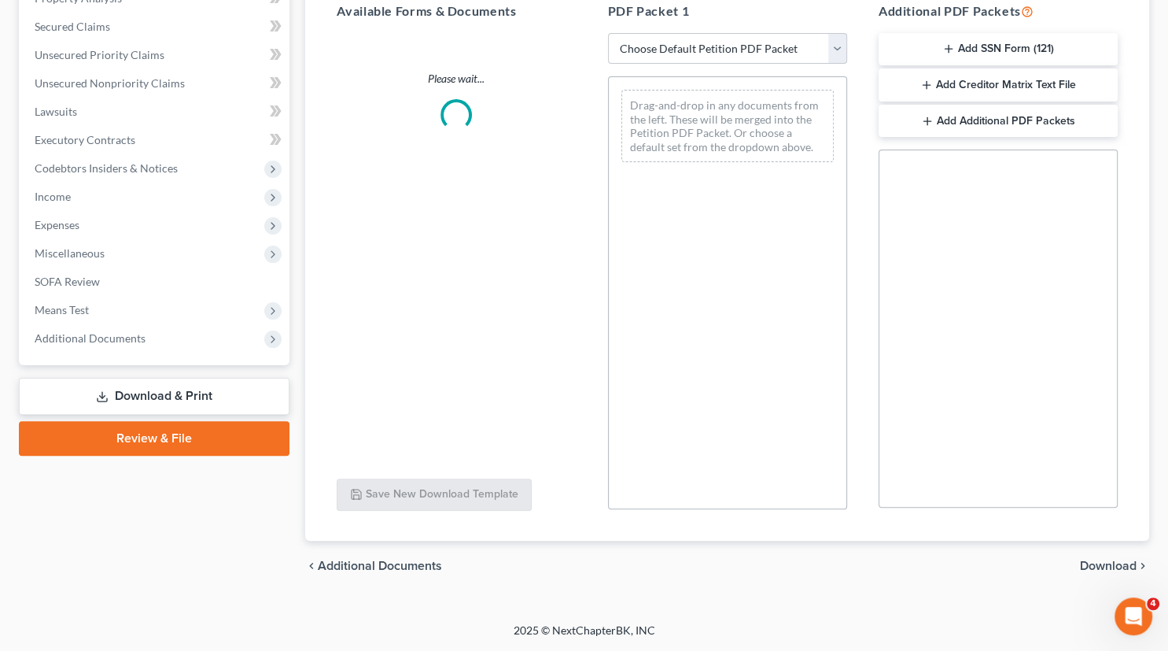
scroll to position [319, 0]
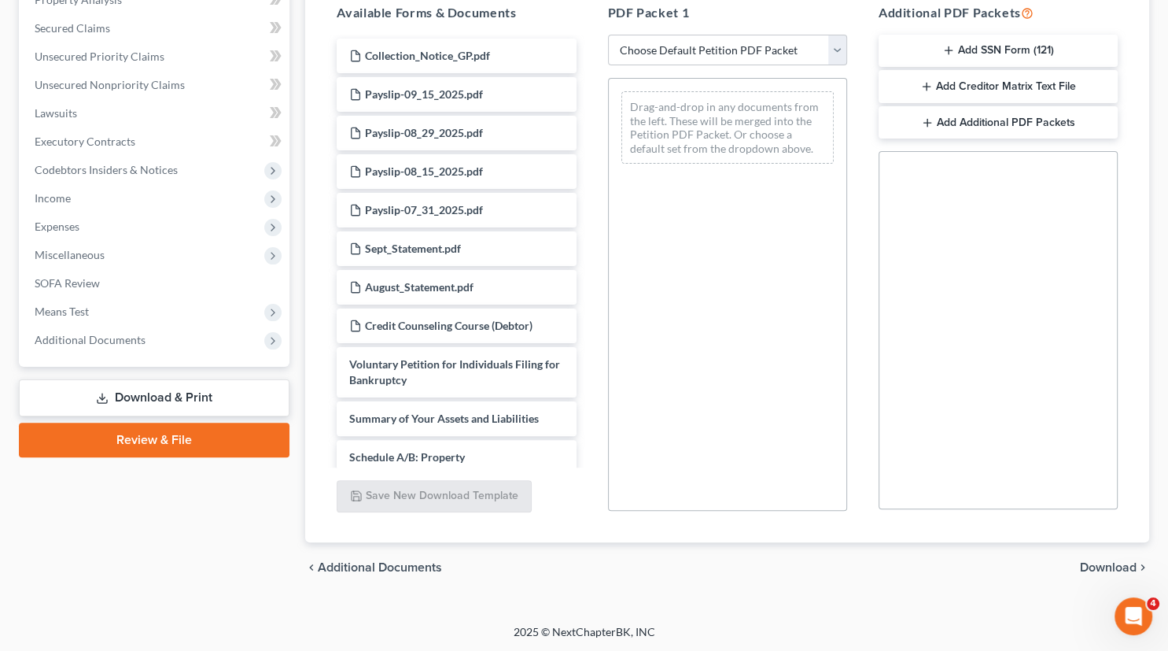
click at [930, 90] on icon "button" at bounding box center [927, 86] width 13 height 13
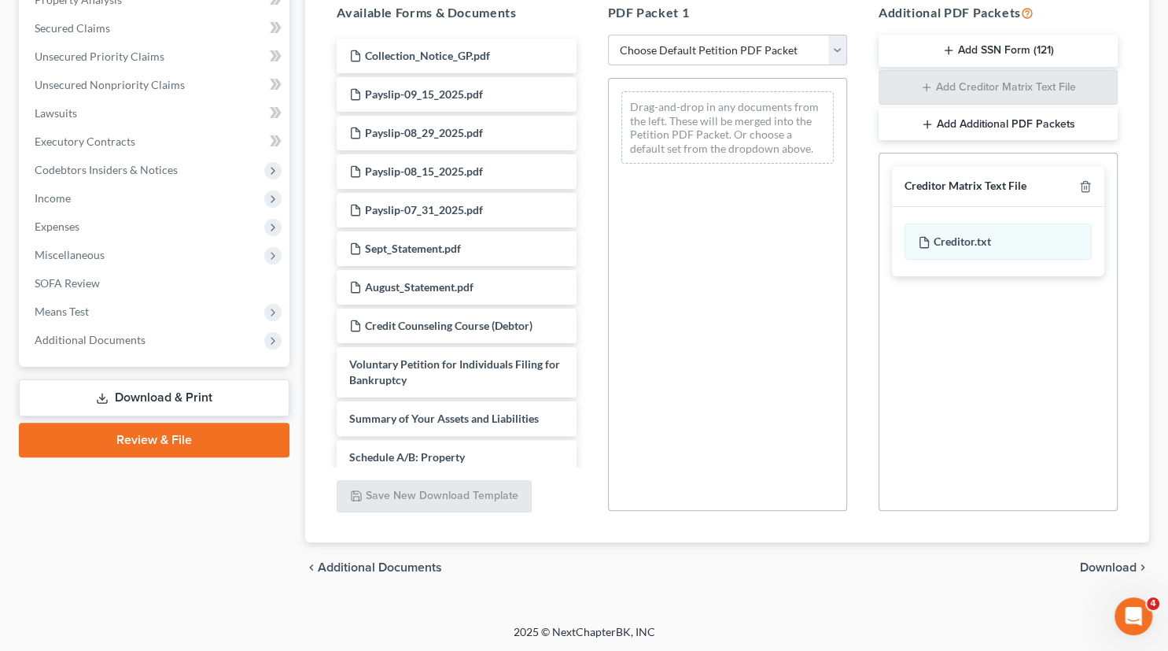
click at [1099, 562] on span "Download" at bounding box center [1108, 567] width 57 height 13
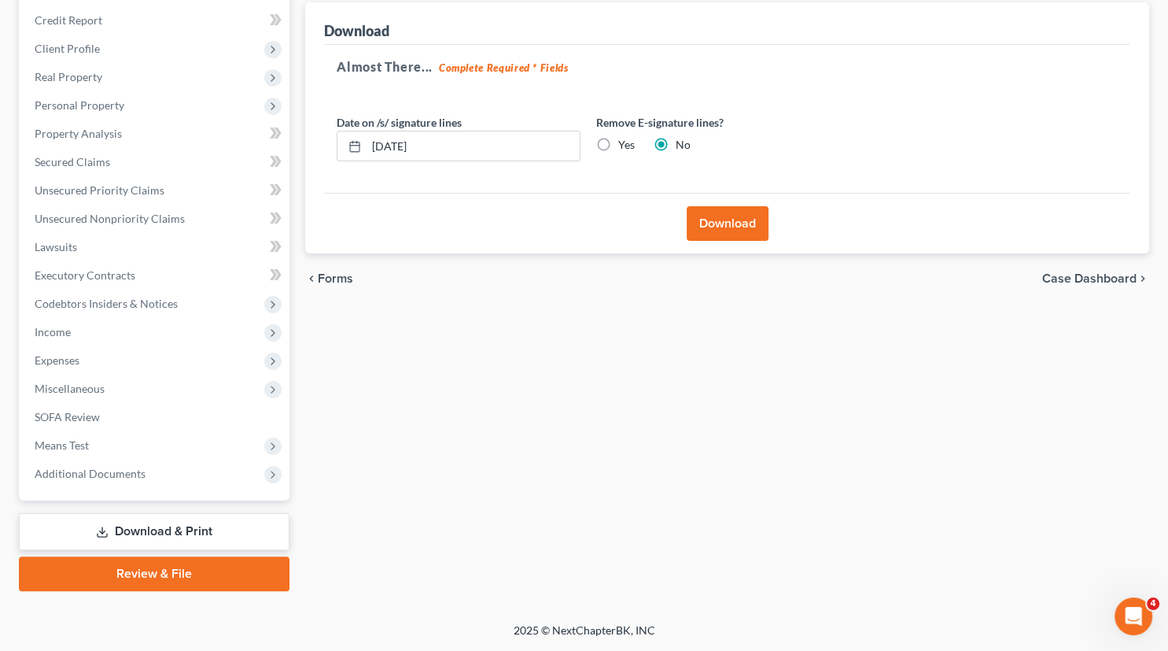
scroll to position [183, 0]
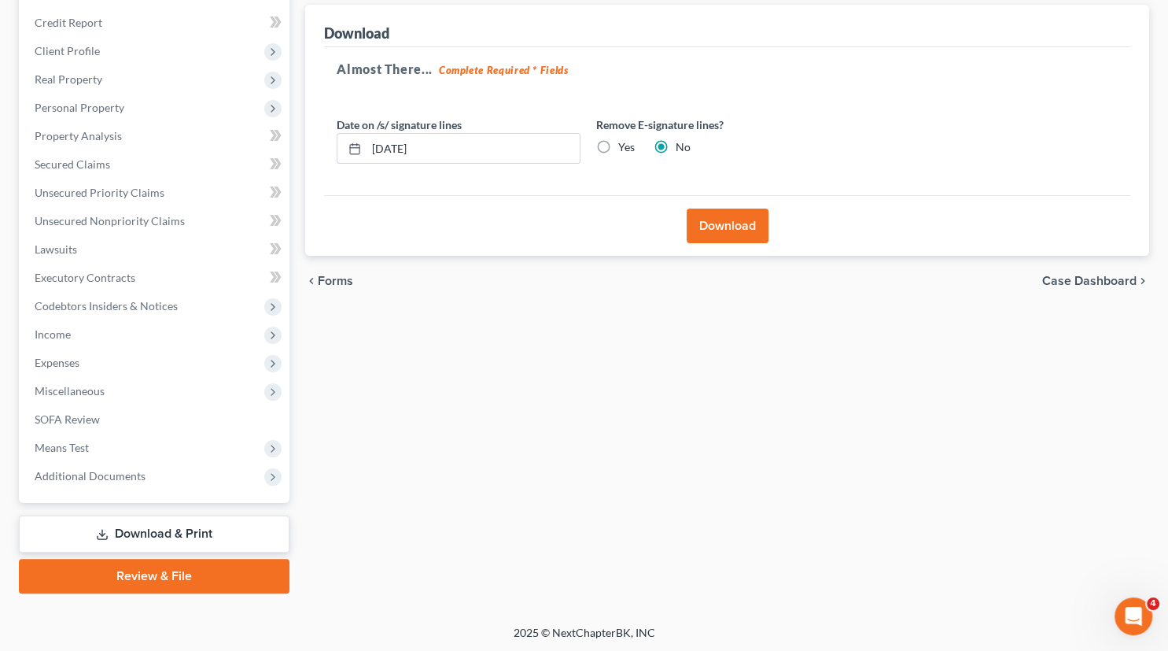
click at [717, 223] on button "Download" at bounding box center [728, 226] width 82 height 35
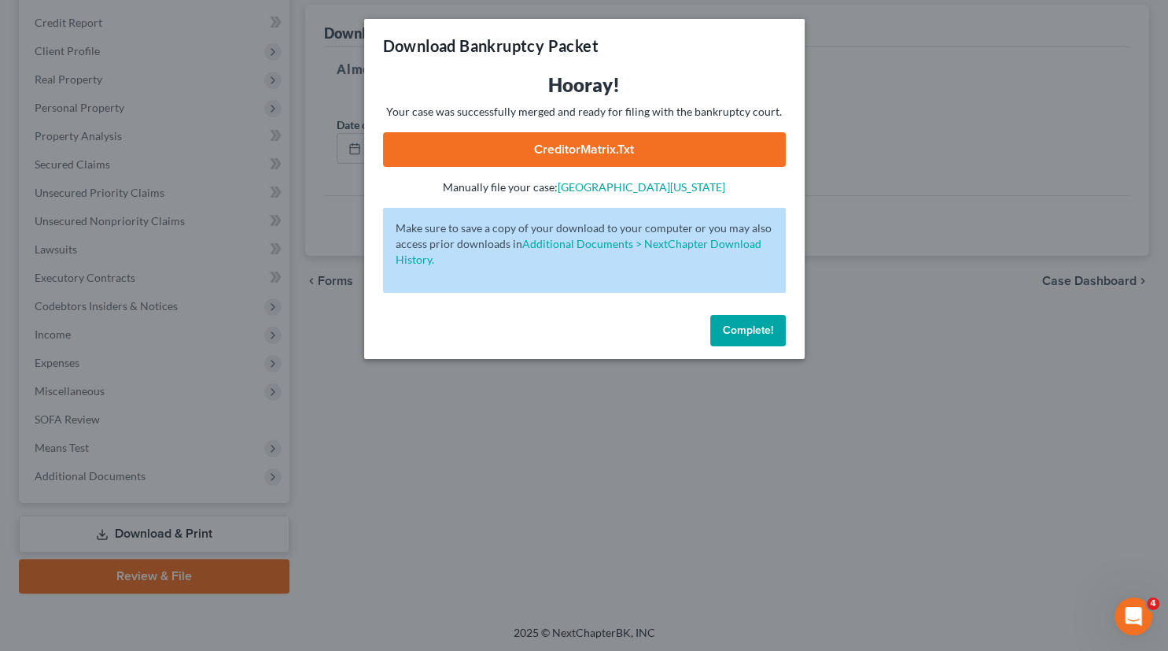
click at [591, 146] on link "CreditorMatrix.txt" at bounding box center [584, 149] width 403 height 35
